Goal: Task Accomplishment & Management: Use online tool/utility

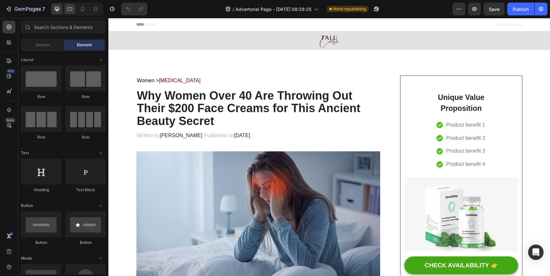
click at [71, 6] on icon at bounding box center [70, 9] width 6 height 6
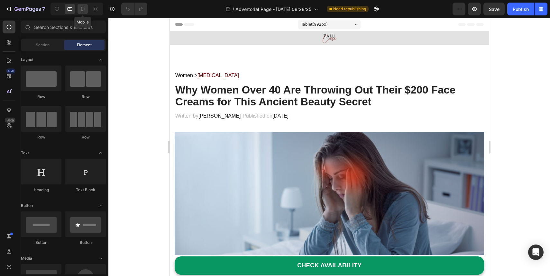
click at [88, 7] on div at bounding box center [83, 9] width 10 height 10
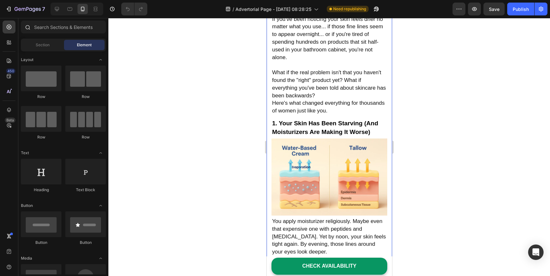
scroll to position [196, 0]
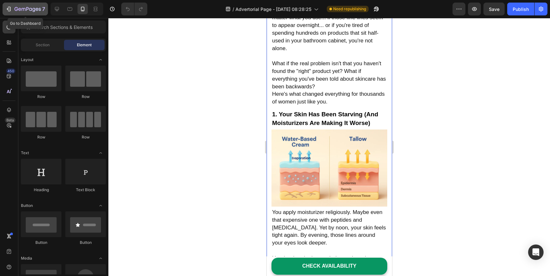
click at [10, 6] on icon "button" at bounding box center [8, 9] width 6 height 6
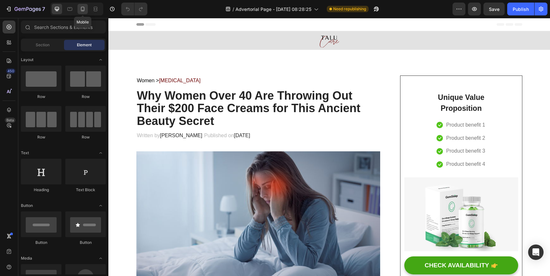
click at [83, 11] on icon at bounding box center [82, 9] width 6 height 6
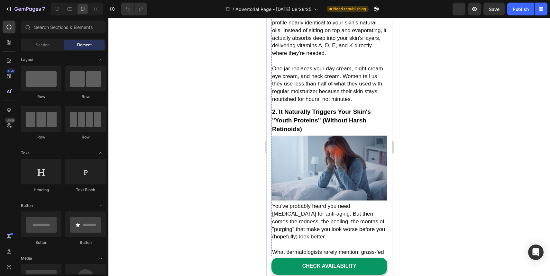
scroll to position [538, 0]
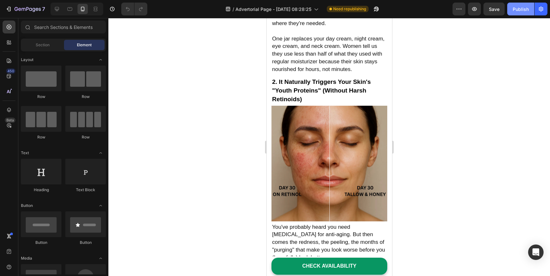
click at [523, 4] on button "Publish" at bounding box center [521, 9] width 27 height 13
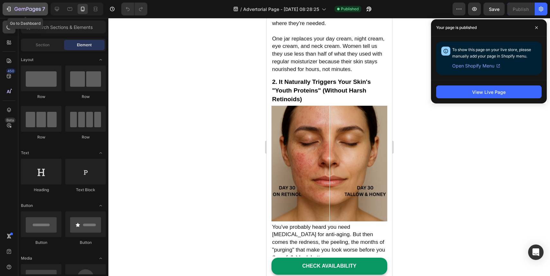
click at [38, 13] on button "7" at bounding box center [25, 9] width 45 height 13
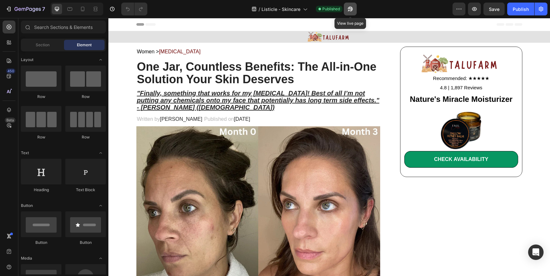
click at [352, 8] on icon "button" at bounding box center [350, 9] width 6 height 6
